Goal: Task Accomplishment & Management: Use online tool/utility

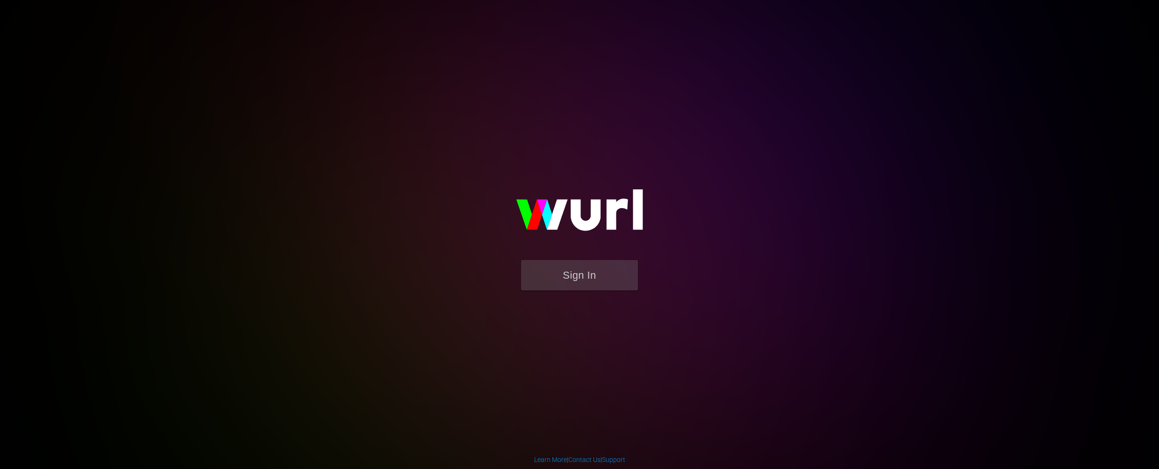
click at [590, 281] on button "Sign In" at bounding box center [579, 275] width 117 height 30
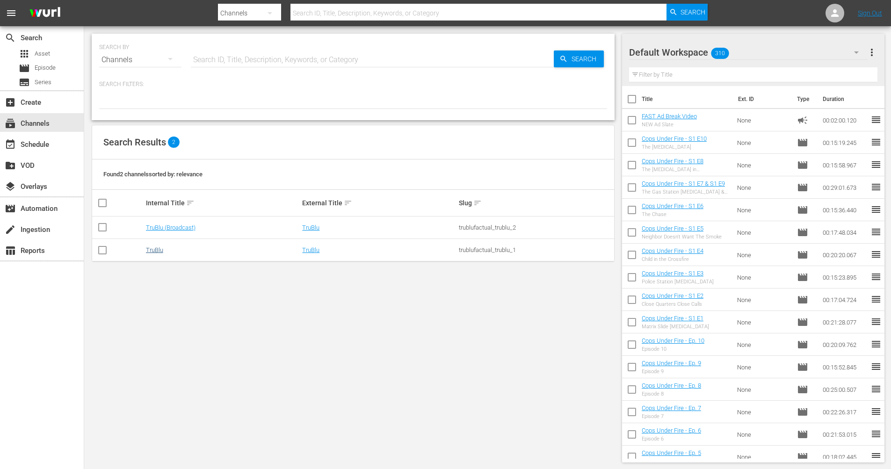
click at [146, 252] on link "TruBlu" at bounding box center [154, 249] width 17 height 7
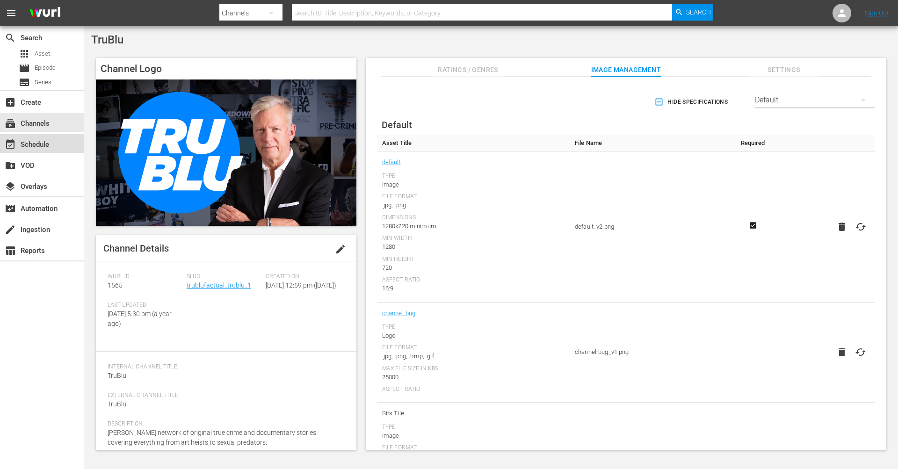
click at [43, 145] on div "event_available Schedule" at bounding box center [26, 143] width 52 height 8
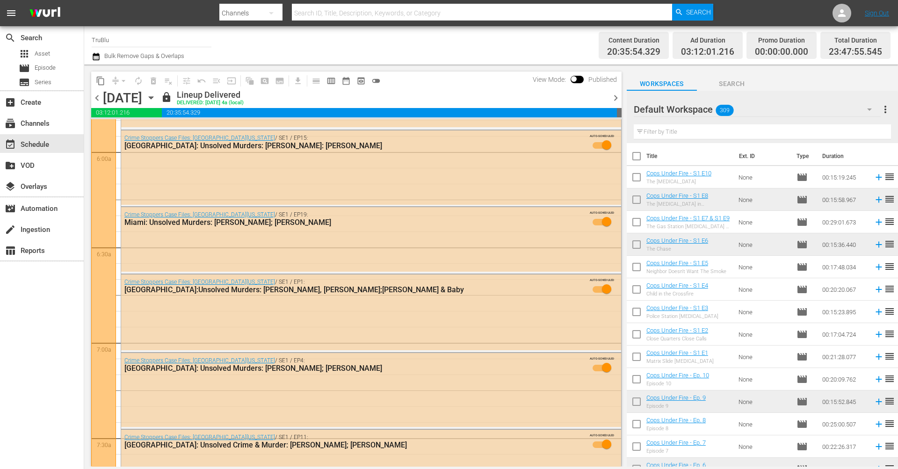
scroll to position [1714, 0]
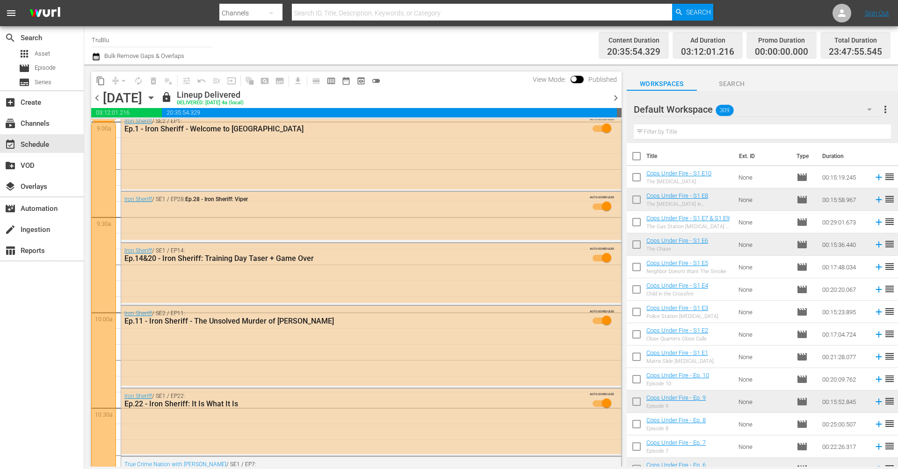
click at [617, 98] on span "chevron_right" at bounding box center [616, 98] width 12 height 12
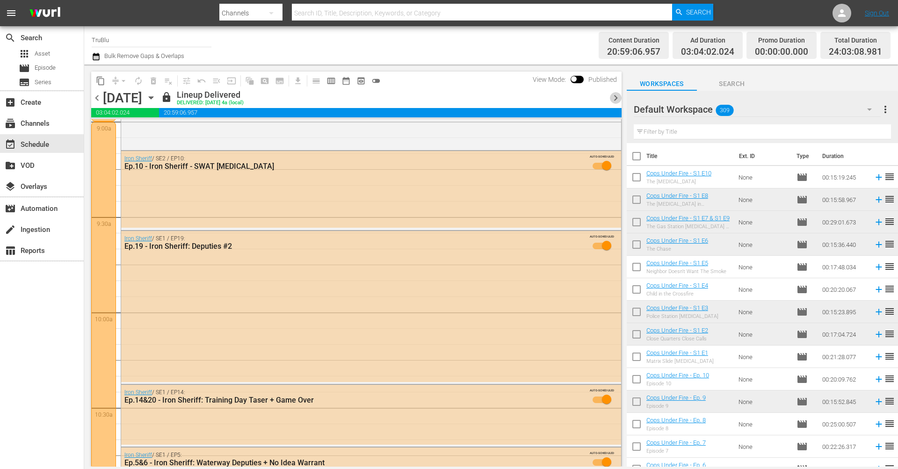
click at [617, 98] on span "chevron_right" at bounding box center [616, 98] width 12 height 12
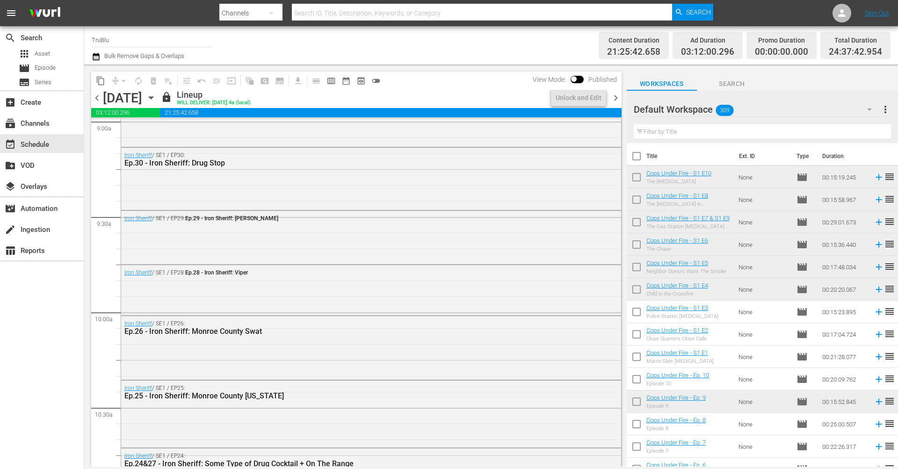
click at [617, 98] on span "chevron_right" at bounding box center [616, 98] width 12 height 12
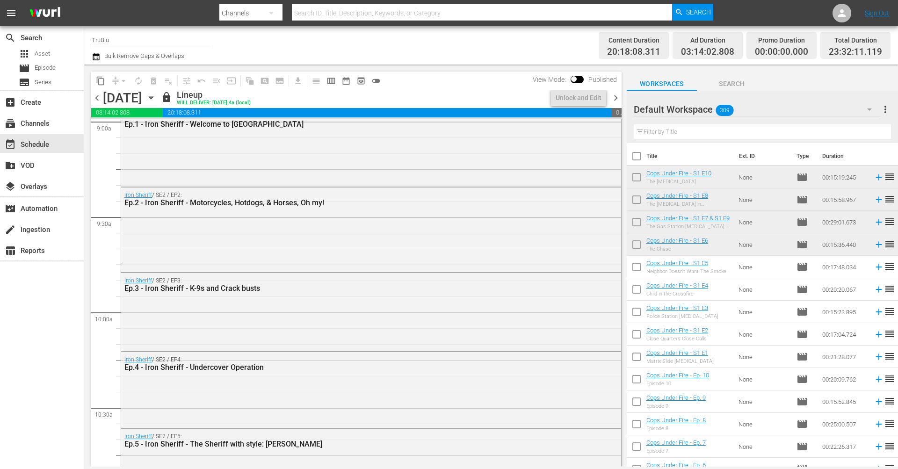
click at [617, 98] on span "chevron_right" at bounding box center [616, 98] width 12 height 12
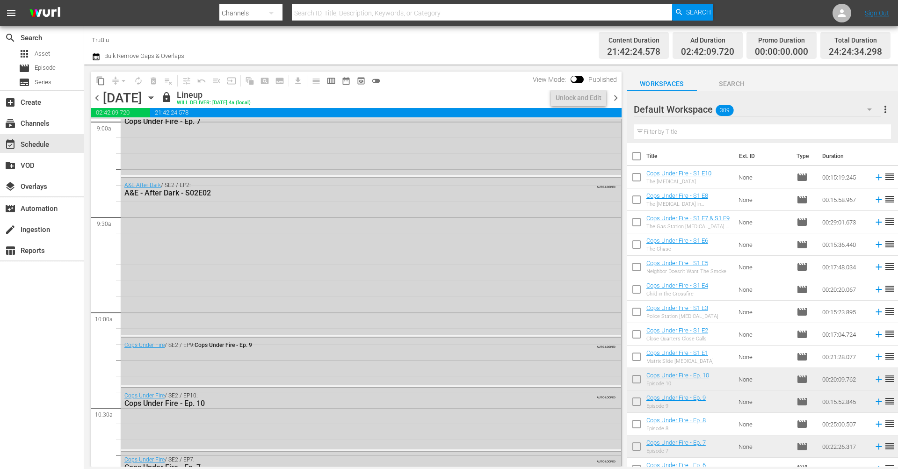
click at [617, 98] on span "chevron_right" at bounding box center [616, 98] width 12 height 12
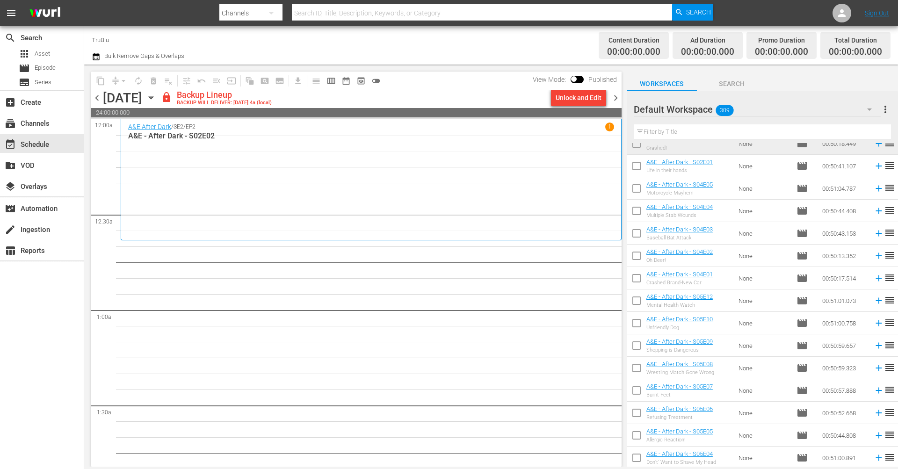
scroll to position [830, 0]
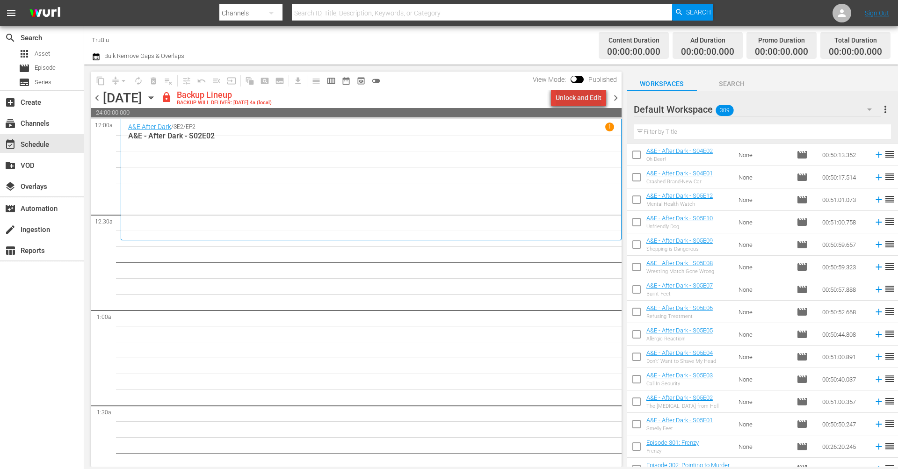
click at [588, 96] on div "Unlock and Edit" at bounding box center [578, 97] width 46 height 17
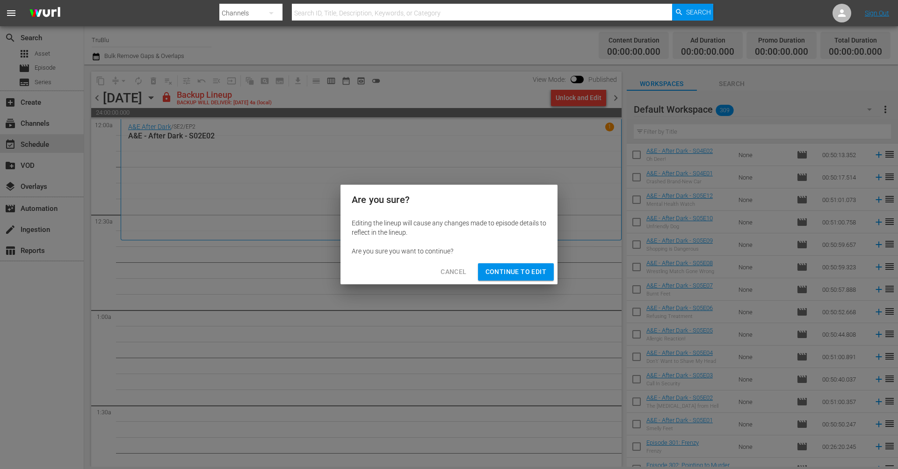
click at [518, 271] on span "Continue to Edit" at bounding box center [515, 272] width 61 height 12
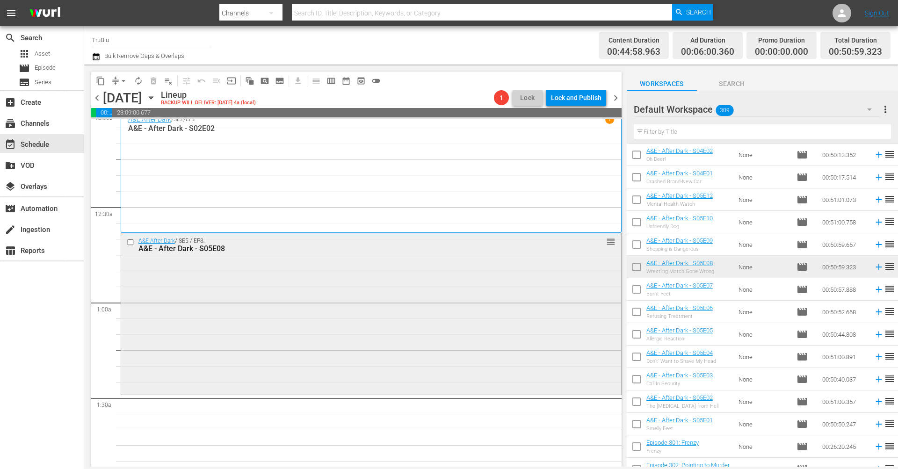
scroll to position [9, 0]
click at [310, 252] on div "A&E After Dark / SE5 / EP8: A&E - After Dark - S05E08 reorder" at bounding box center [371, 242] width 500 height 23
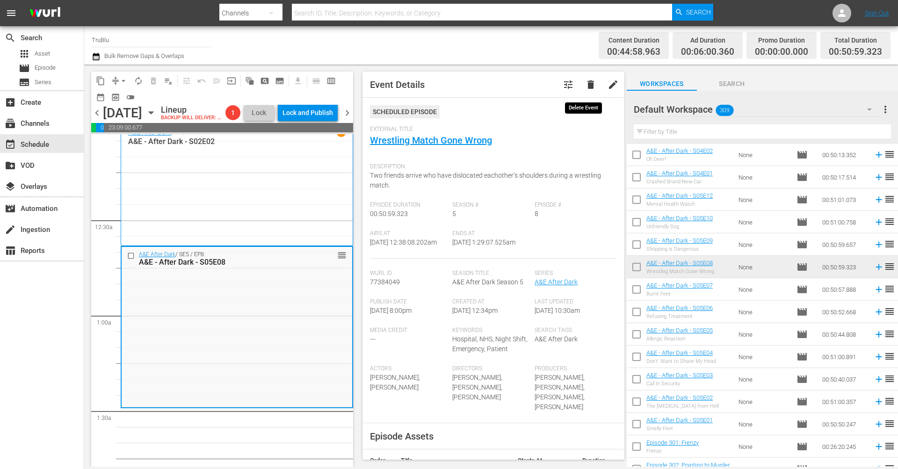
click at [585, 84] on span "delete" at bounding box center [590, 84] width 11 height 11
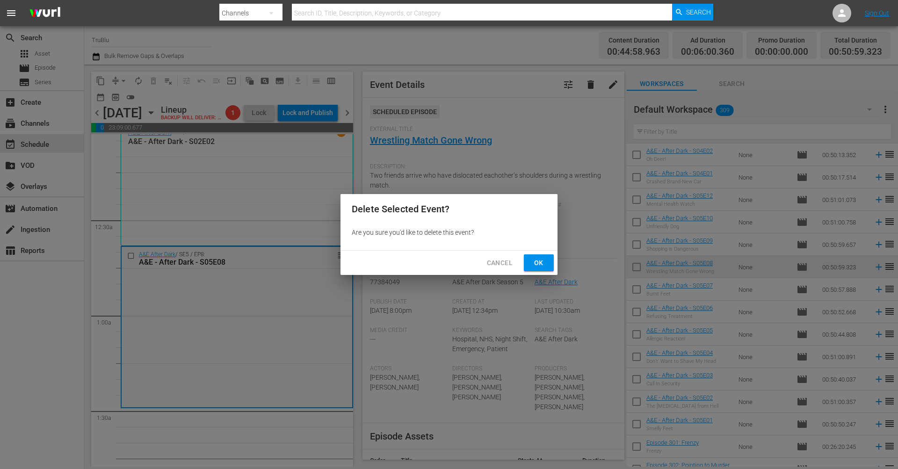
click at [530, 260] on button "Ok" at bounding box center [539, 262] width 30 height 17
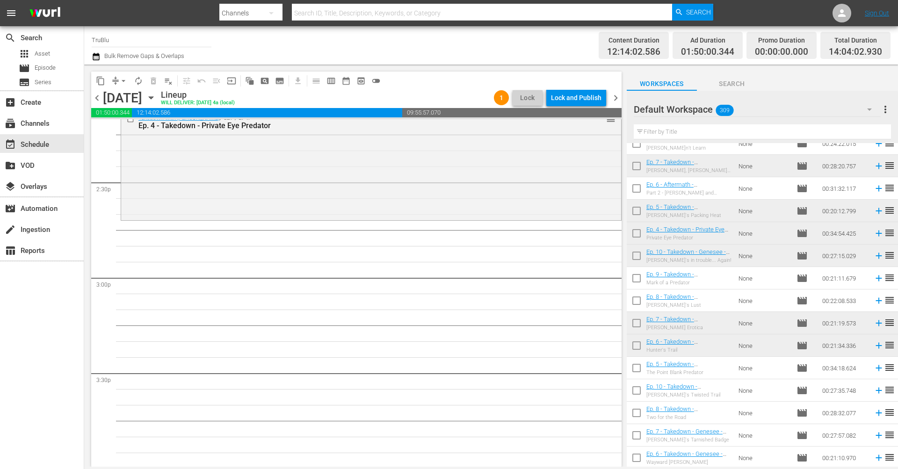
scroll to position [2710, 0]
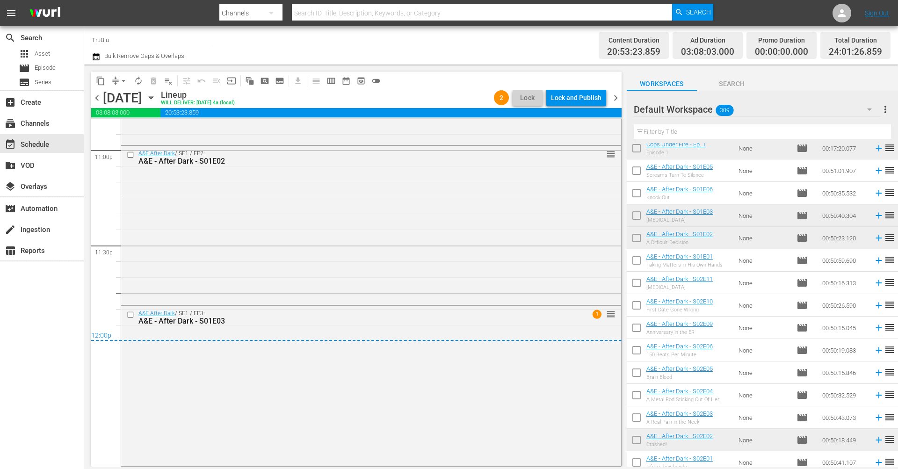
scroll to position [3381, 0]
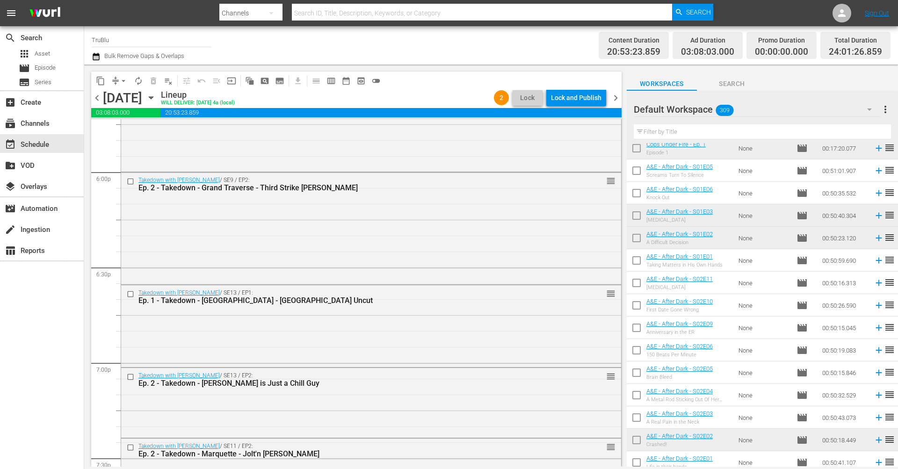
click at [614, 97] on span "chevron_right" at bounding box center [616, 98] width 12 height 12
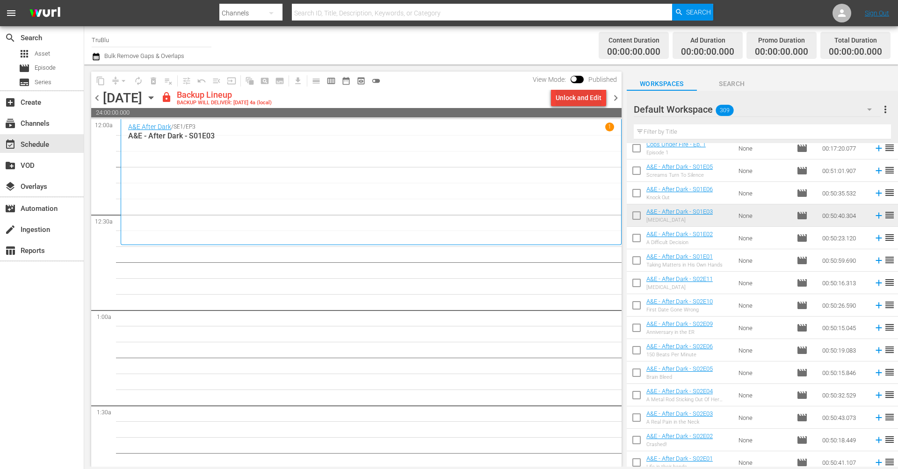
click at [598, 101] on div "Unlock and Edit" at bounding box center [578, 97] width 46 height 17
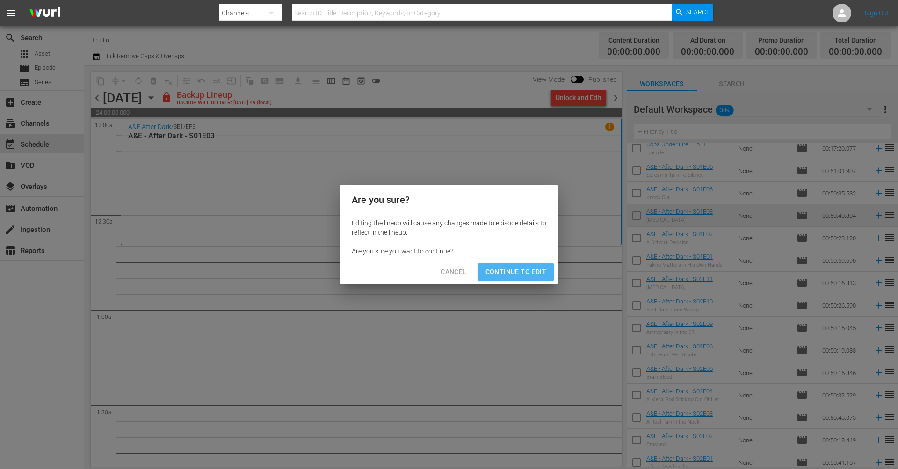
click at [506, 271] on span "Continue to Edit" at bounding box center [515, 272] width 61 height 12
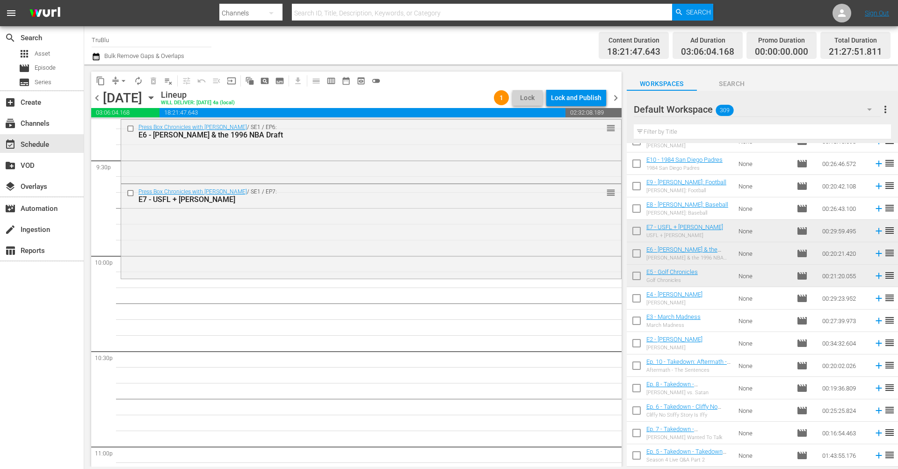
scroll to position [4093, 0]
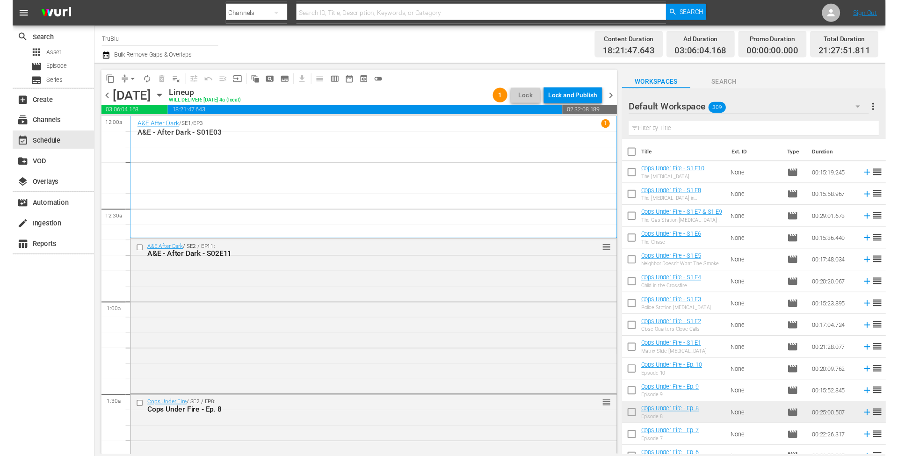
scroll to position [4883, 0]
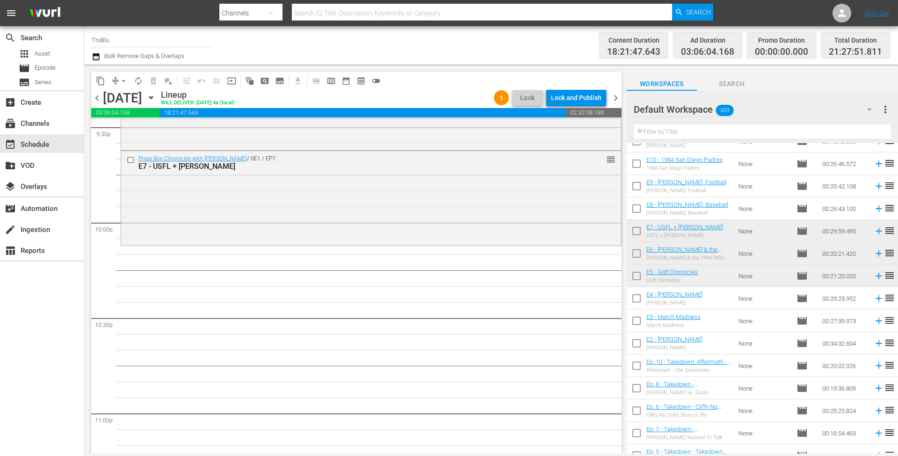
click at [316, 46] on div "Channel Title TruBlu Bulk Remove Gaps & Overlaps" at bounding box center [310, 46] width 436 height 34
